Goal: Information Seeking & Learning: Learn about a topic

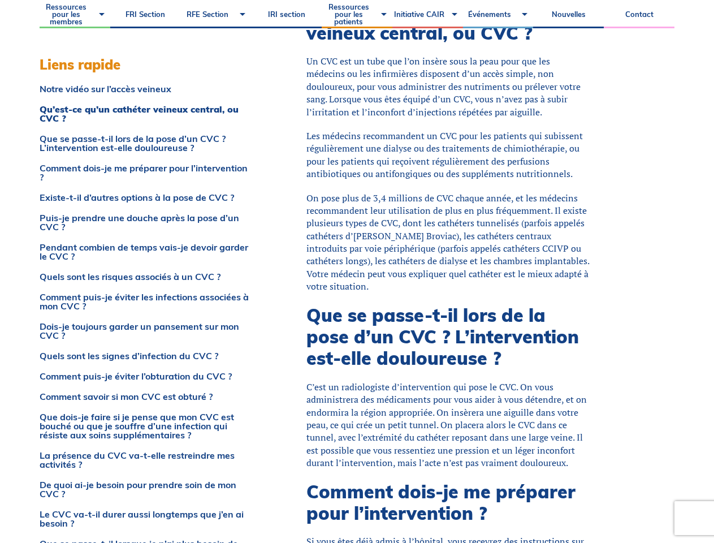
scroll to position [669, 0]
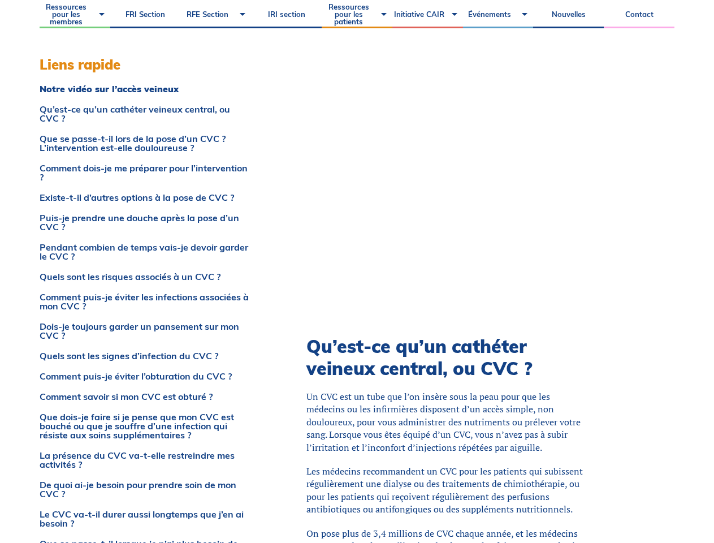
scroll to position [334, 0]
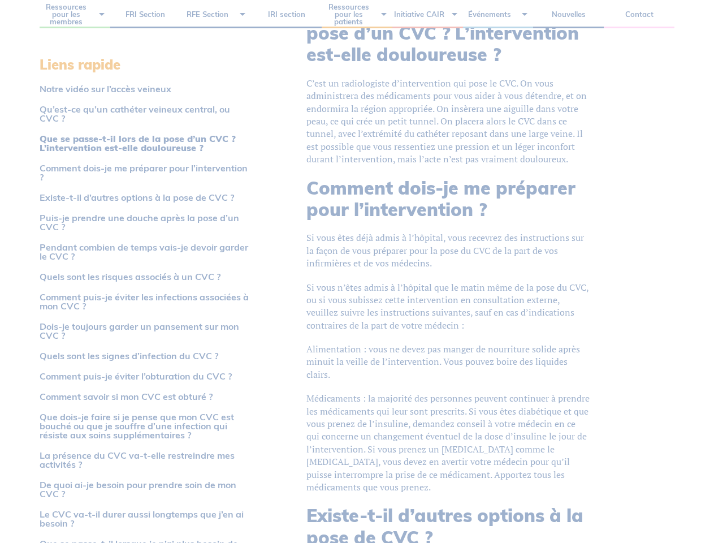
scroll to position [973, 0]
